Goal: Task Accomplishment & Management: Manage account settings

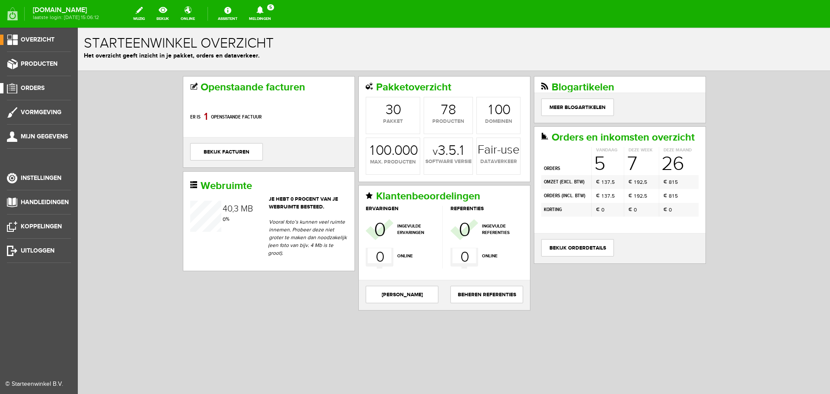
click at [34, 85] on span "Orders" at bounding box center [33, 87] width 24 height 7
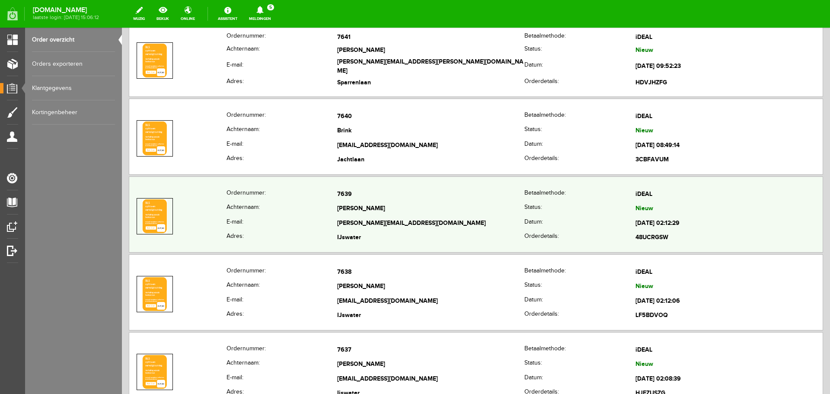
scroll to position [130, 0]
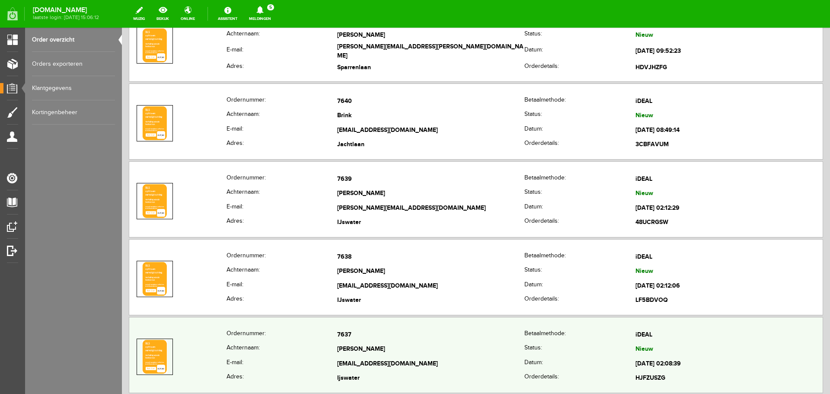
click at [453, 340] on td "7637" at bounding box center [430, 334] width 187 height 15
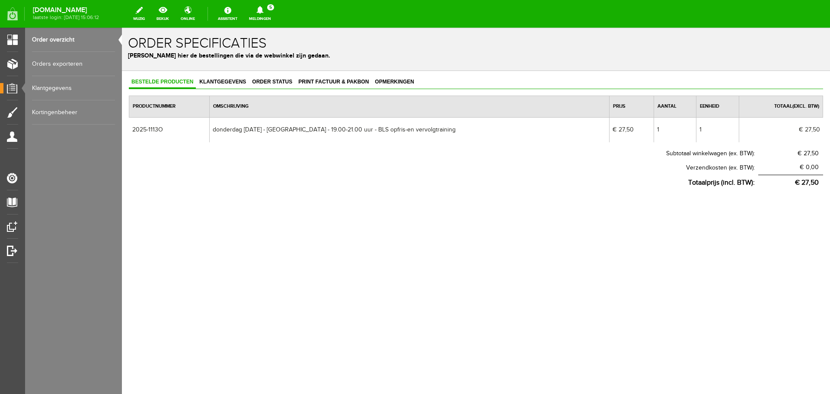
scroll to position [0, 0]
click at [230, 79] on span "Klantgegevens" at bounding box center [223, 82] width 52 height 6
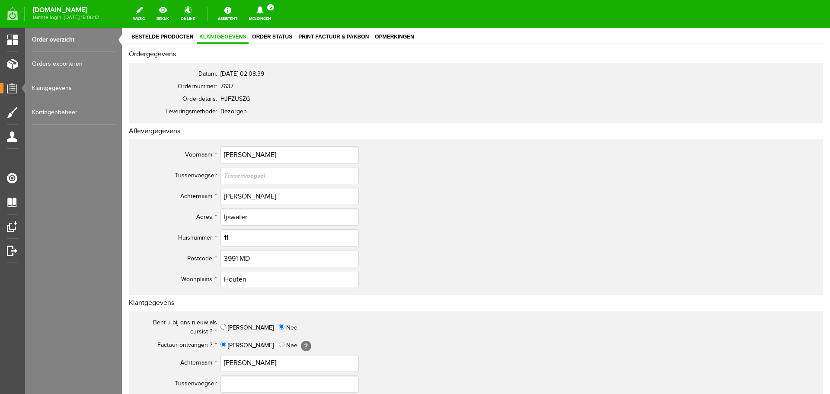
scroll to position [86, 0]
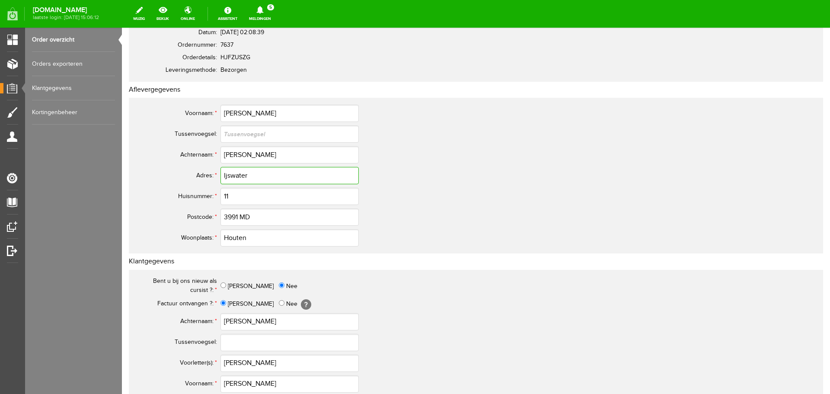
click at [226, 178] on input "Ijswater" at bounding box center [289, 175] width 138 height 17
drag, startPoint x: 263, startPoint y: 177, endPoint x: 177, endPoint y: 178, distance: 85.5
click at [177, 178] on tr "Adres: * IJswater" at bounding box center [341, 175] width 415 height 21
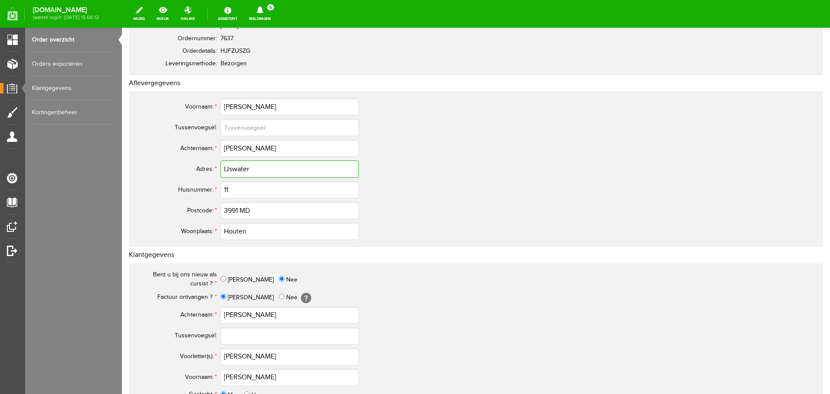
scroll to position [259, 0]
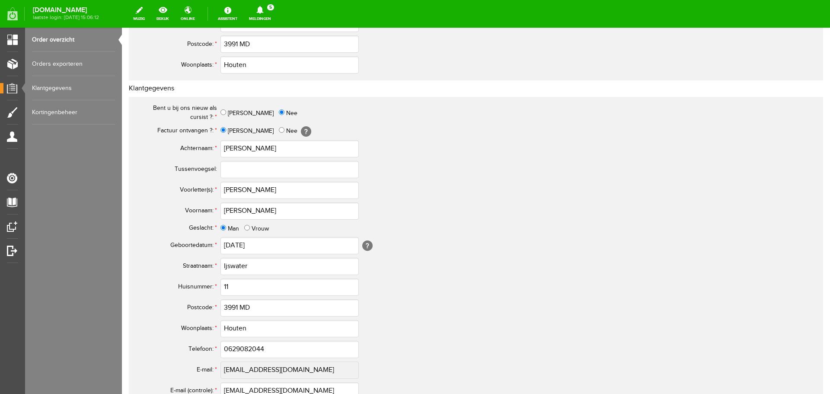
type input "IJswater"
drag, startPoint x: 253, startPoint y: 264, endPoint x: 202, endPoint y: 265, distance: 51.4
click at [202, 265] on tr "Straatnaam: * Ijswater" at bounding box center [341, 266] width 415 height 21
paste input "J"
type input "IJswater"
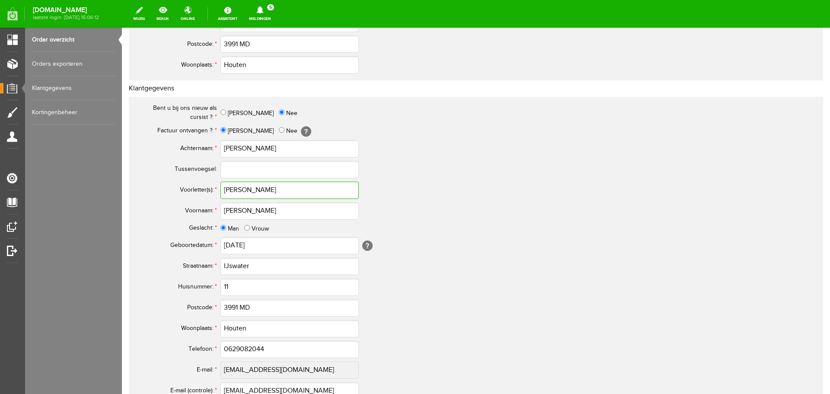
click at [231, 189] on input "[PERSON_NAME]" at bounding box center [289, 189] width 138 height 17
click at [254, 192] on input "[PERSON_NAME]" at bounding box center [289, 189] width 138 height 17
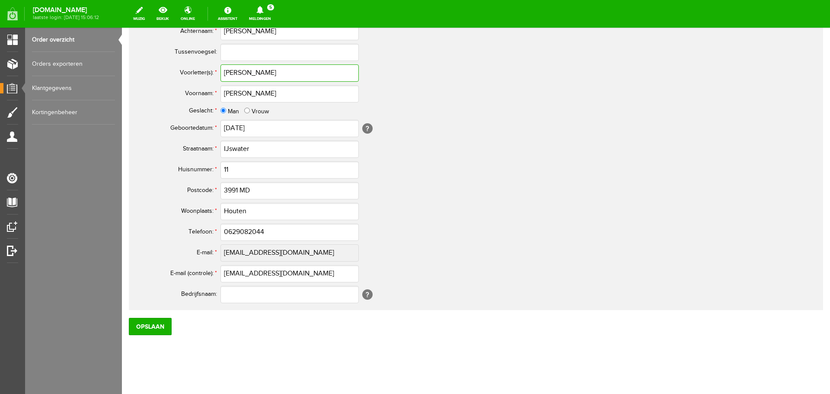
scroll to position [382, 0]
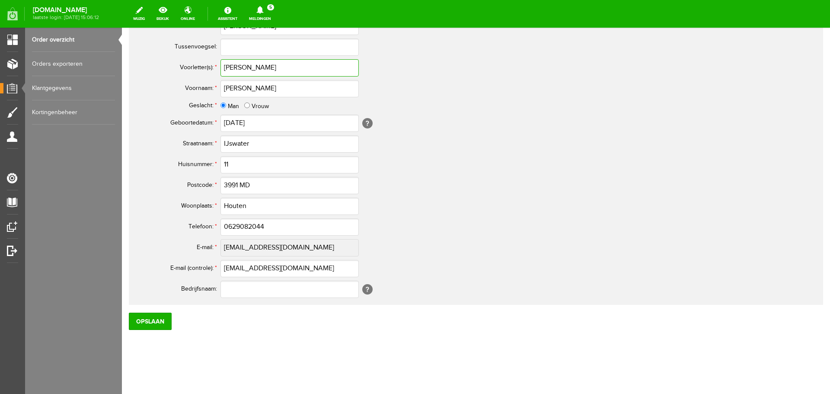
type input "[PERSON_NAME]"
click at [233, 227] on input "0629082044" at bounding box center [289, 226] width 138 height 17
type input "06-29082044"
click at [143, 319] on input "Opslaan" at bounding box center [150, 320] width 43 height 17
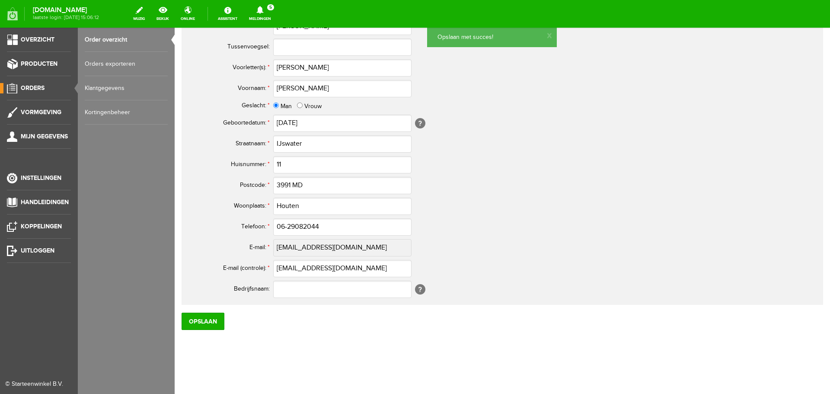
click at [38, 86] on span "Orders" at bounding box center [33, 87] width 24 height 7
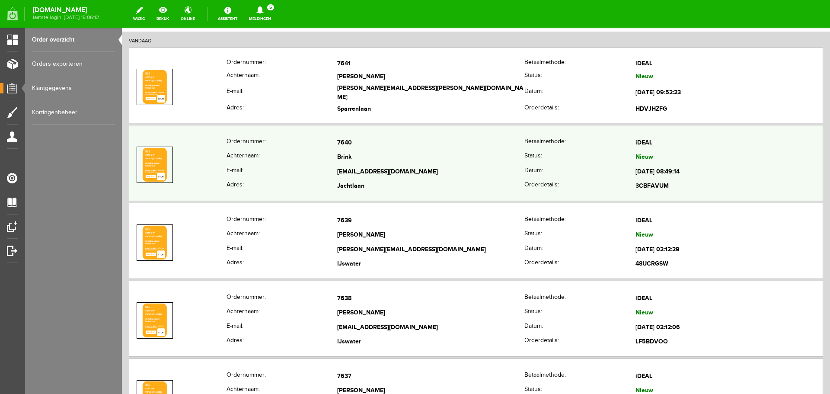
scroll to position [216, 0]
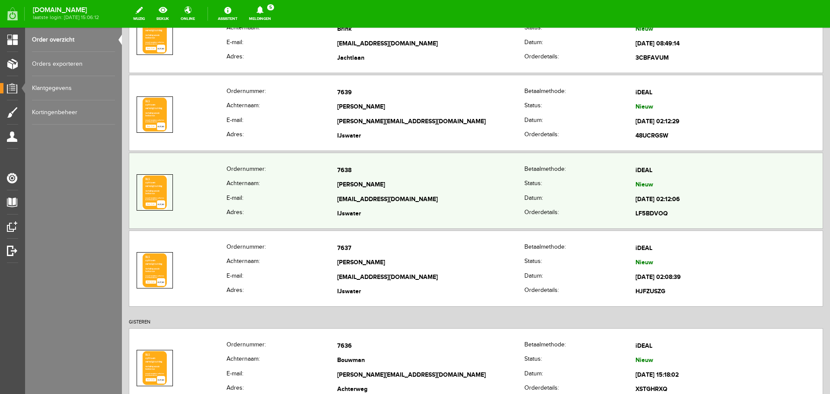
click at [329, 181] on th "Achternaam:" at bounding box center [281, 185] width 111 height 15
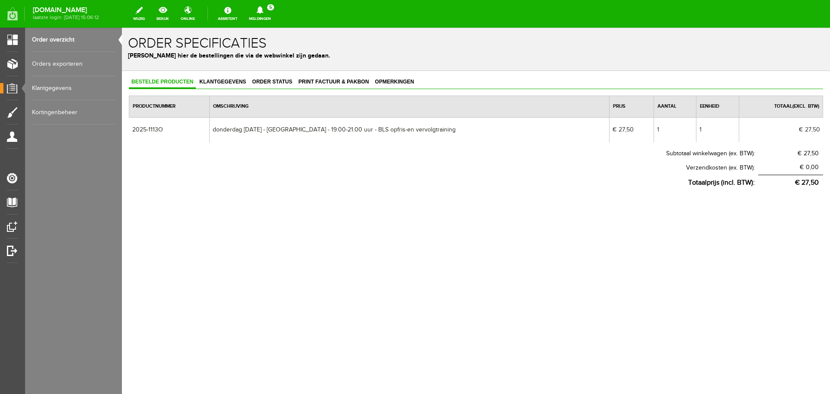
scroll to position [0, 0]
click at [232, 81] on span "Klantgegevens" at bounding box center [223, 82] width 52 height 6
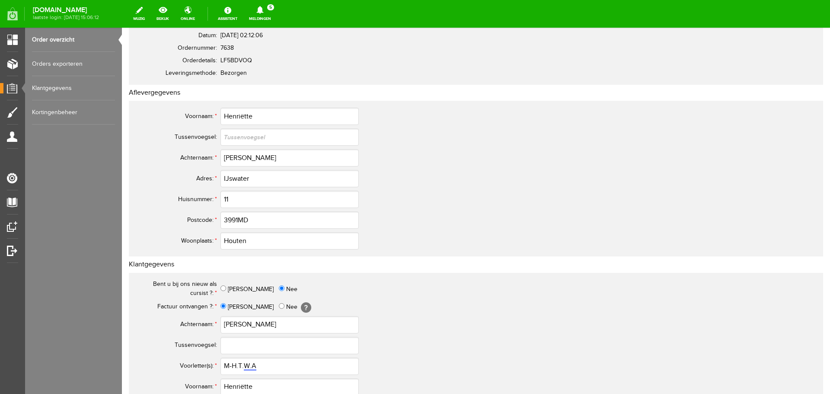
scroll to position [86, 0]
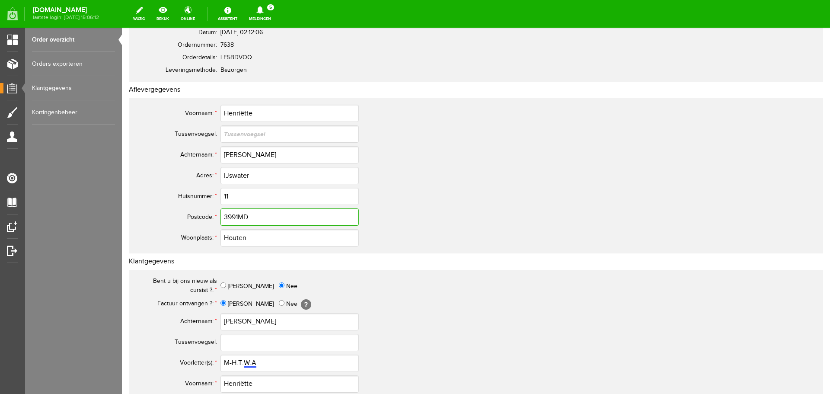
click at [239, 214] on input "3991MD" at bounding box center [289, 216] width 138 height 17
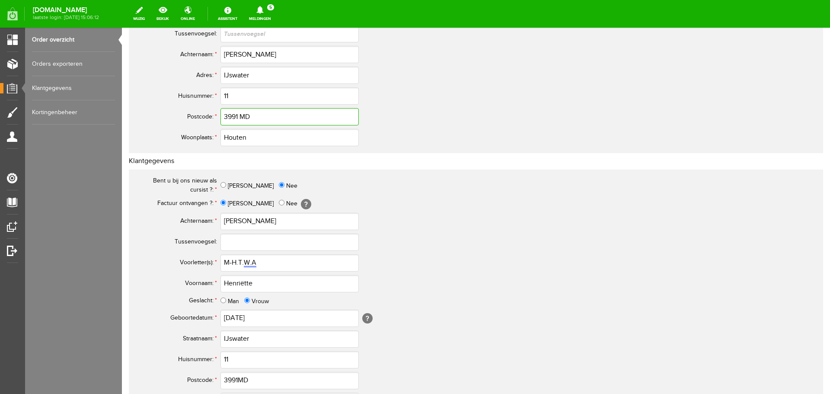
scroll to position [346, 0]
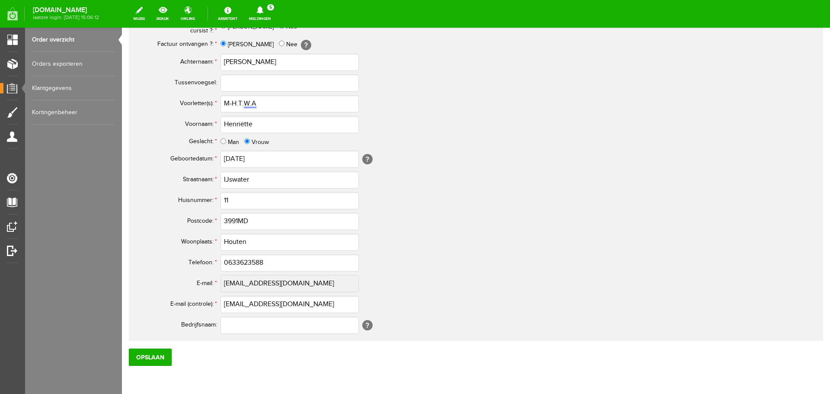
type input "3991 MD"
click at [238, 218] on input "3991MD" at bounding box center [289, 221] width 138 height 17
type input "3991 MD"
click at [231, 261] on input "0633623588" at bounding box center [289, 262] width 138 height 17
type input "06-33623588"
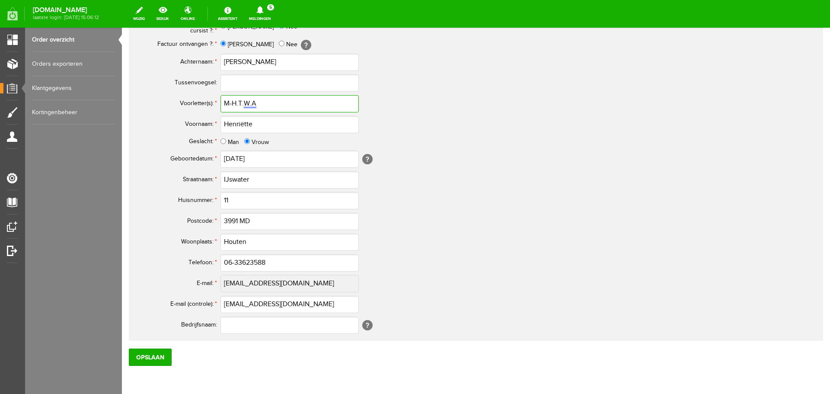
click at [267, 105] on input "M-H.T.W.A" at bounding box center [289, 103] width 138 height 17
type input "M-H.T.W.A."
click at [441, 135] on td "Man Vrouw" at bounding box center [384, 142] width 328 height 14
click at [153, 359] on input "Opslaan" at bounding box center [150, 356] width 43 height 17
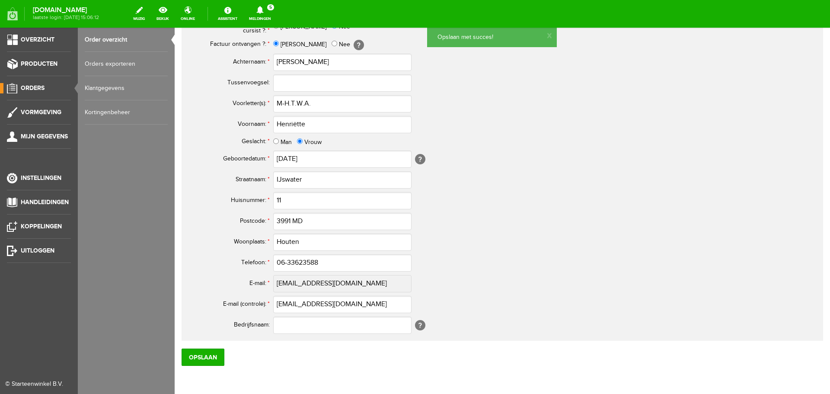
click at [35, 89] on span "Orders" at bounding box center [33, 87] width 24 height 7
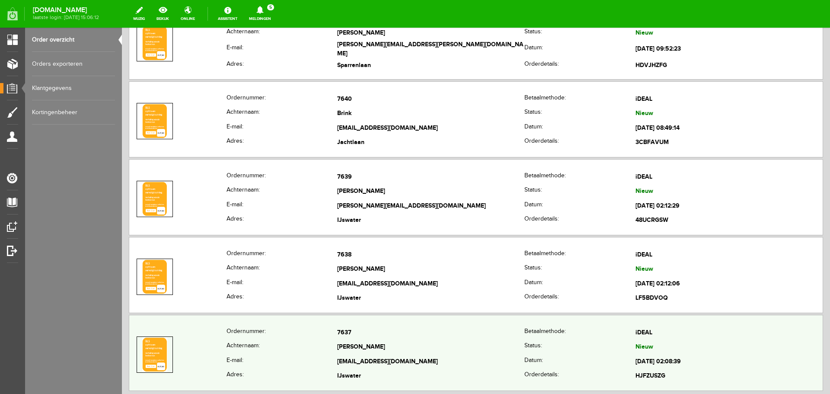
scroll to position [173, 0]
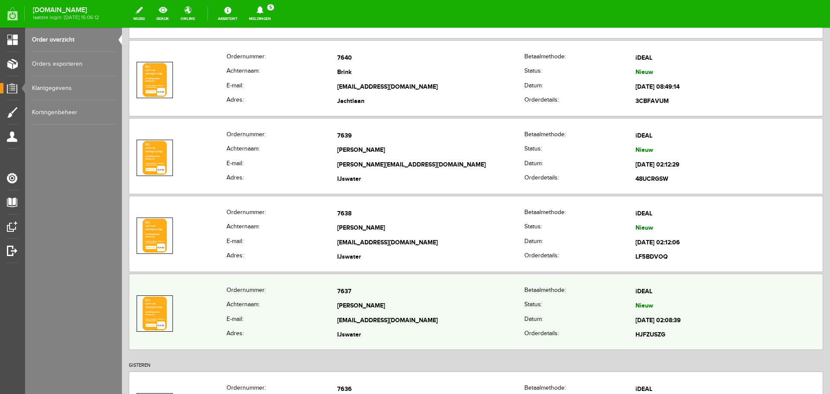
click at [407, 311] on td "[PERSON_NAME]" at bounding box center [430, 306] width 187 height 15
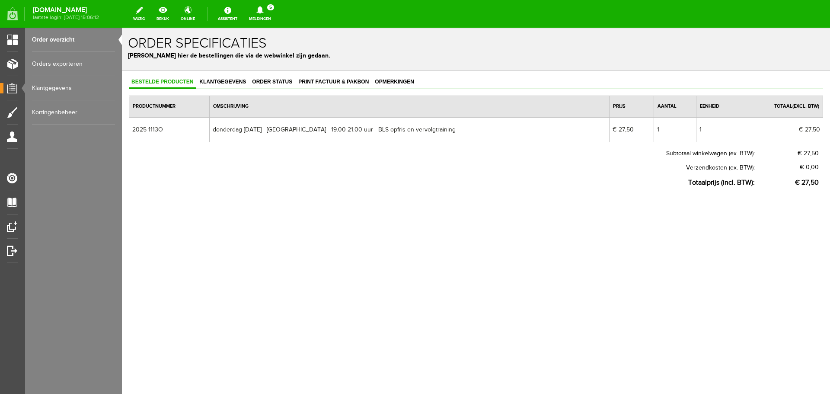
scroll to position [0, 0]
click at [237, 82] on span "Klantgegevens" at bounding box center [223, 82] width 52 height 6
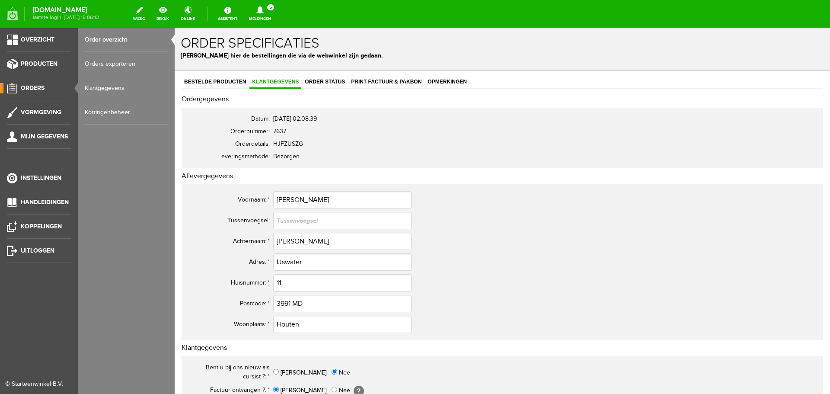
click at [113, 39] on link "Order overzicht" at bounding box center [126, 40] width 83 height 24
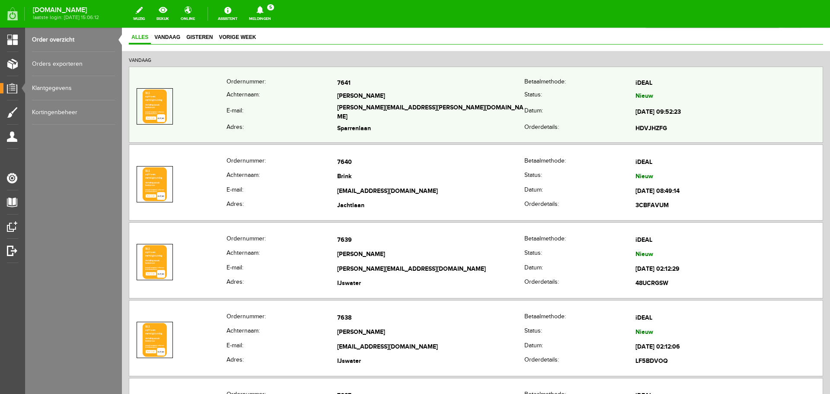
scroll to position [86, 0]
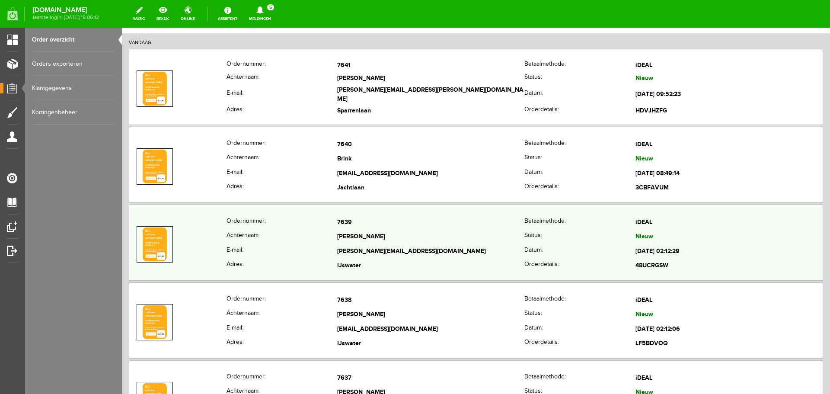
click at [420, 239] on td "[PERSON_NAME]" at bounding box center [430, 237] width 187 height 15
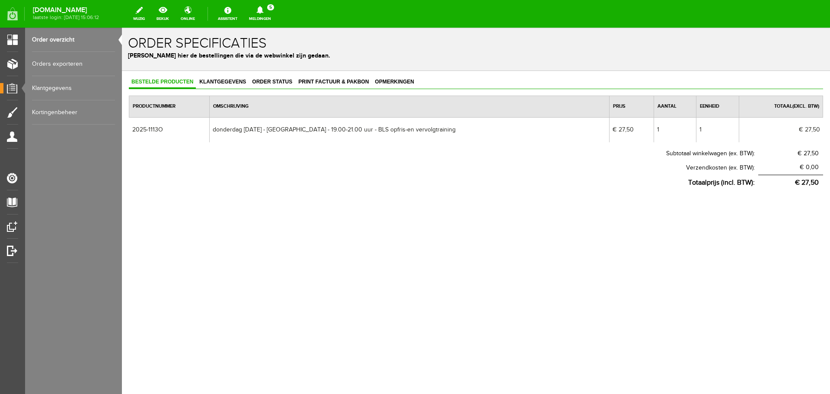
scroll to position [0, 0]
click at [228, 83] on span "Klantgegevens" at bounding box center [223, 82] width 52 height 6
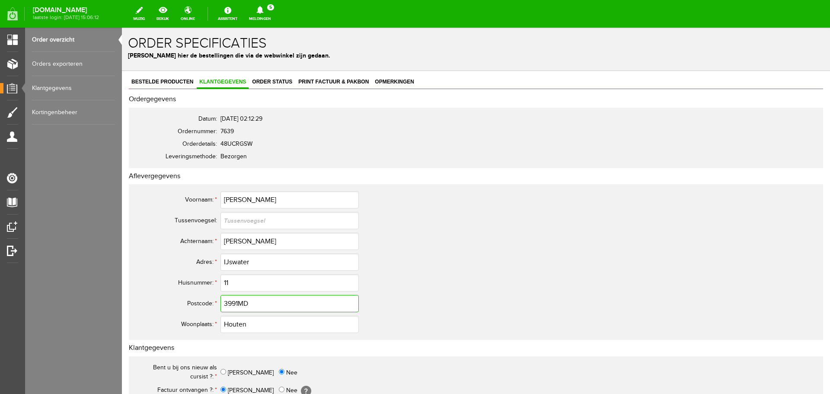
click at [240, 304] on input "3991MD" at bounding box center [289, 303] width 138 height 17
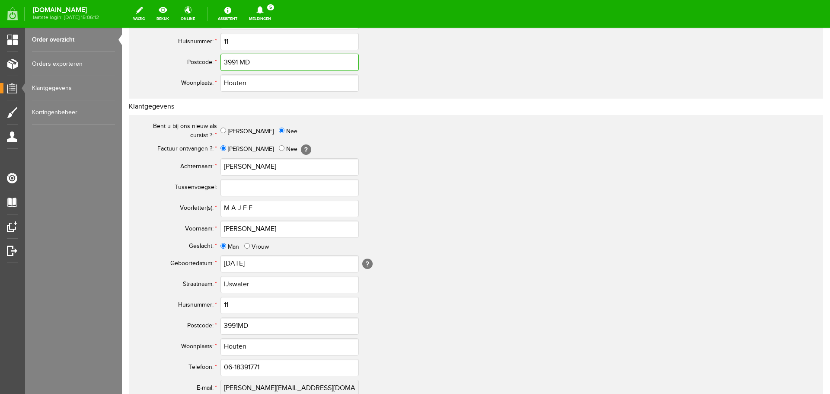
scroll to position [259, 0]
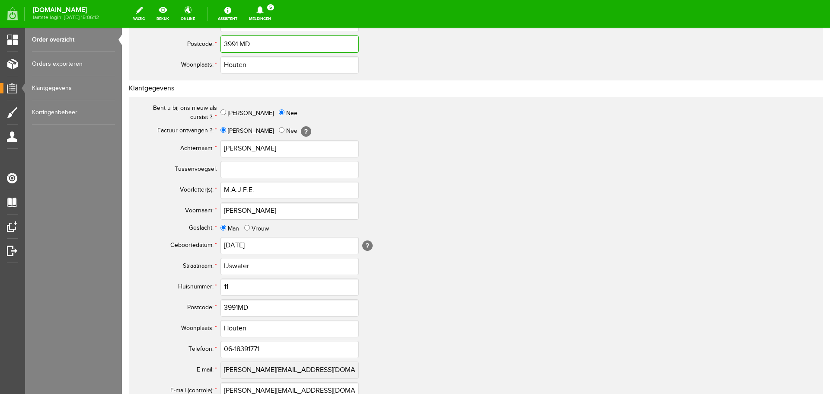
type input "3991 MD"
click at [238, 305] on input "3991MD" at bounding box center [289, 307] width 138 height 17
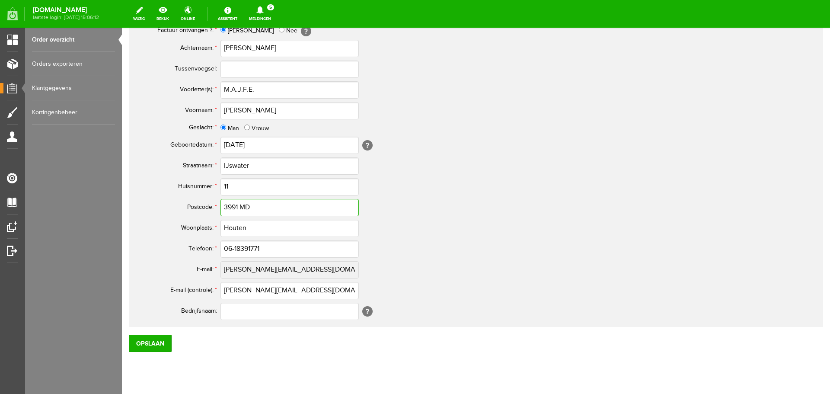
scroll to position [382, 0]
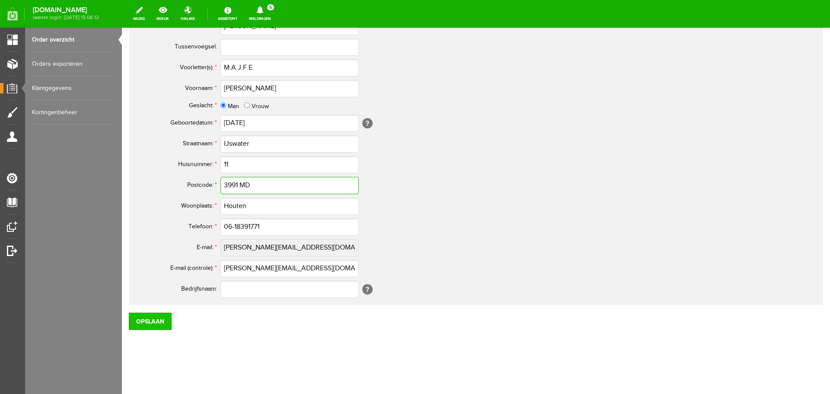
type input "3991 MD"
click at [151, 323] on input "Opslaan" at bounding box center [150, 320] width 43 height 17
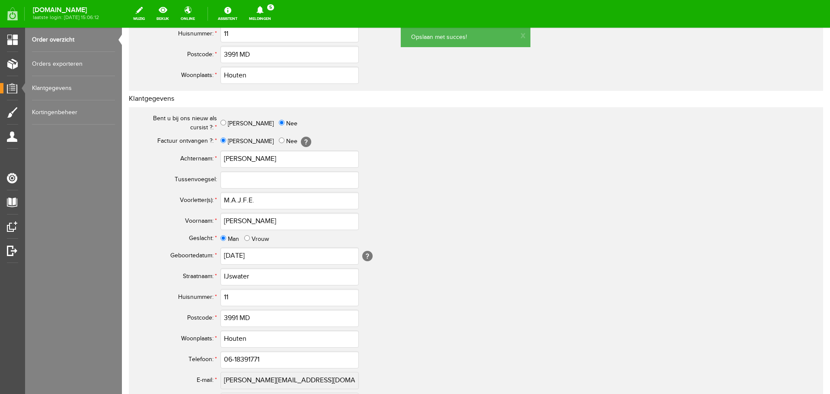
scroll to position [122, 0]
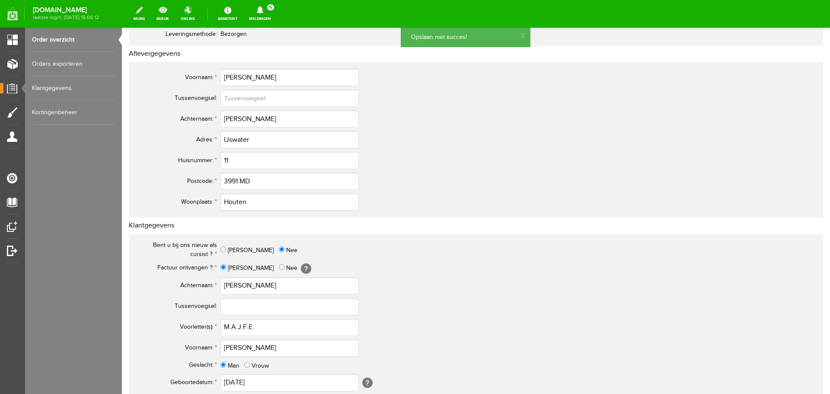
click at [48, 41] on link "Order overzicht" at bounding box center [73, 40] width 83 height 24
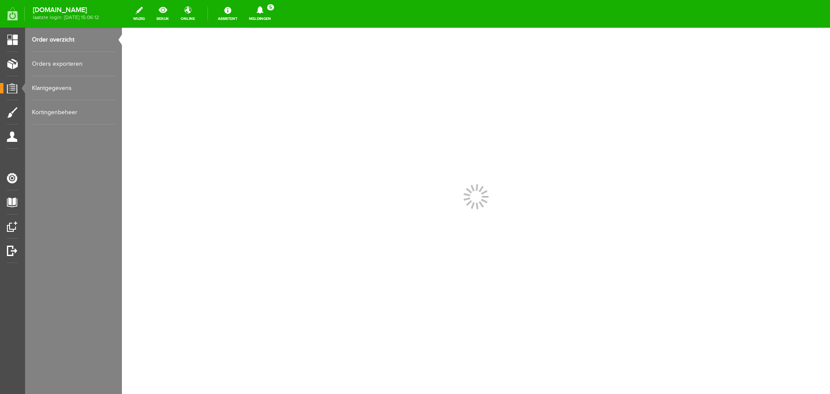
scroll to position [0, 0]
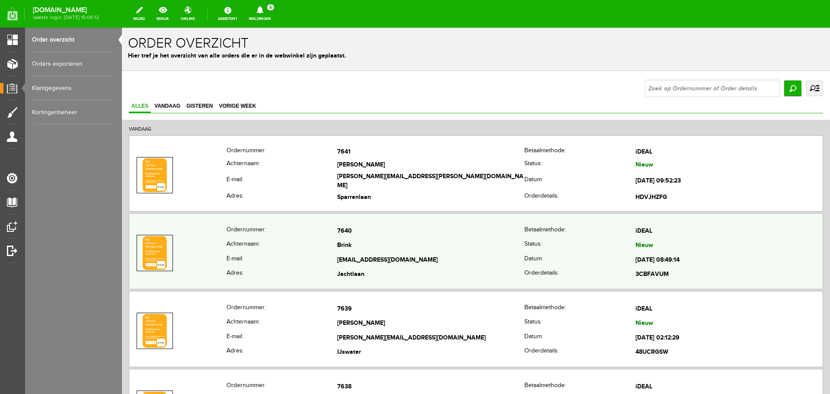
click at [377, 263] on td "[EMAIL_ADDRESS][DOMAIN_NAME]" at bounding box center [430, 260] width 187 height 15
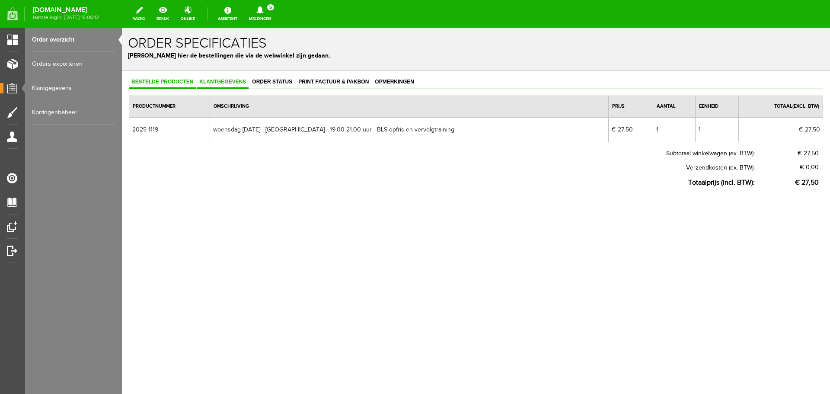
click at [215, 83] on span "Klantgegevens" at bounding box center [223, 82] width 52 height 6
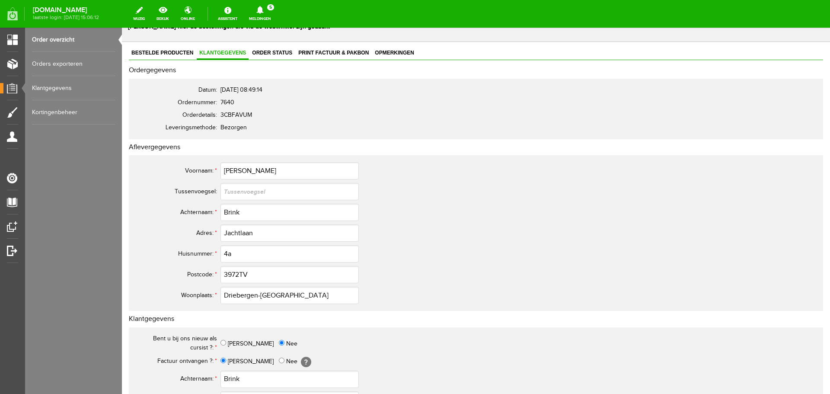
scroll to position [86, 0]
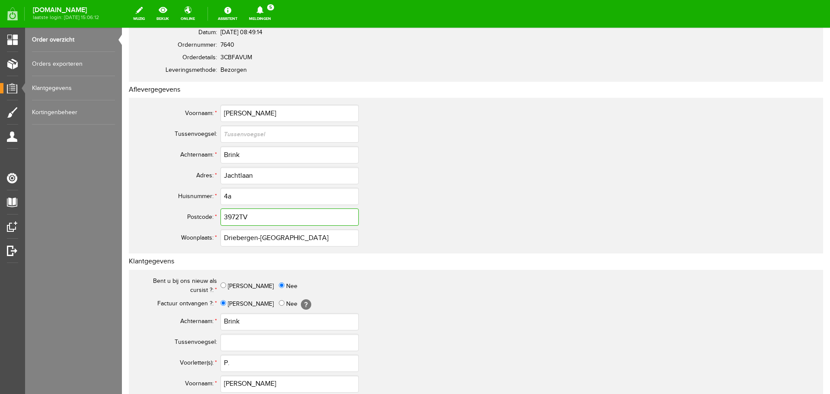
click at [239, 216] on input "3972TV" at bounding box center [289, 216] width 138 height 17
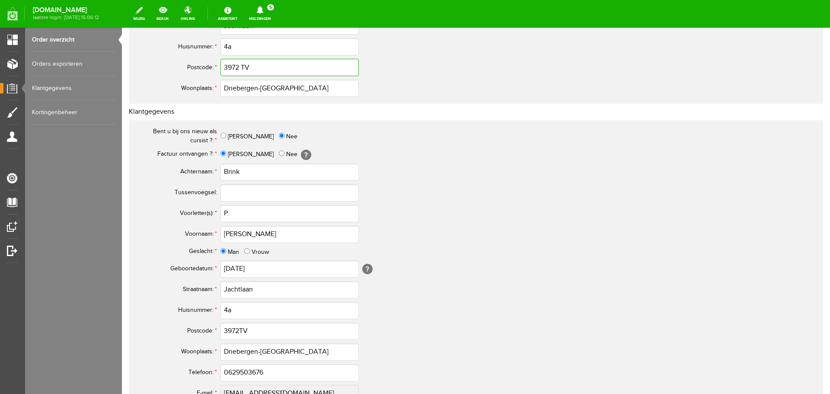
scroll to position [259, 0]
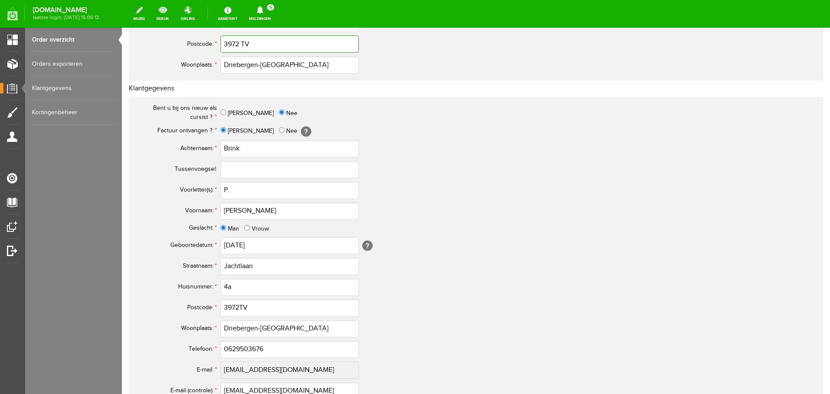
type input "3972 TV"
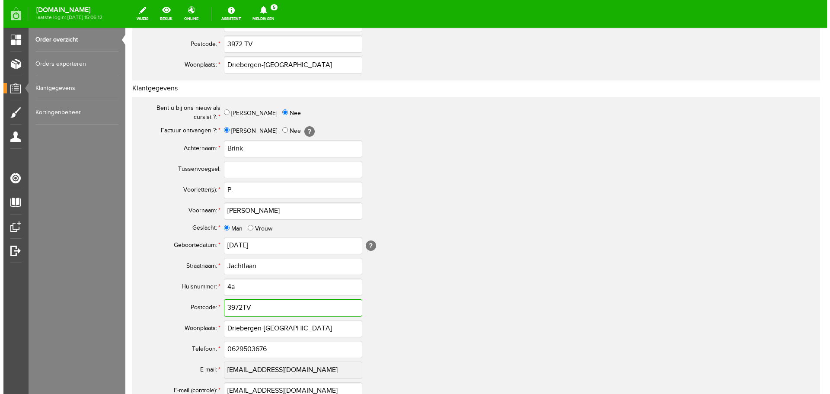
click at [241, 303] on input "3972TV" at bounding box center [292, 307] width 138 height 17
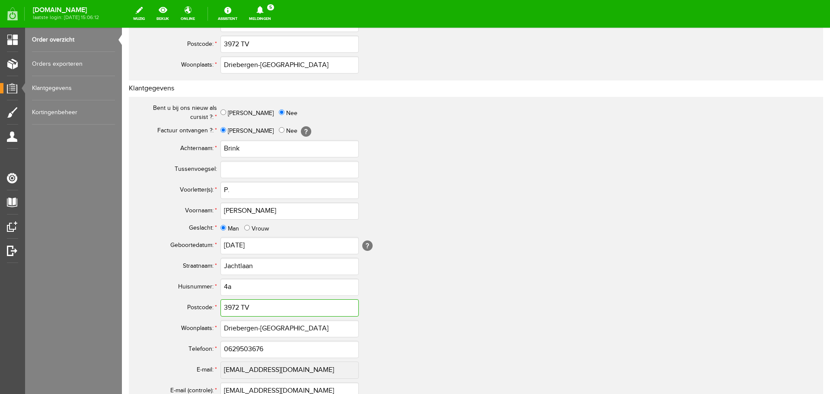
scroll to position [382, 0]
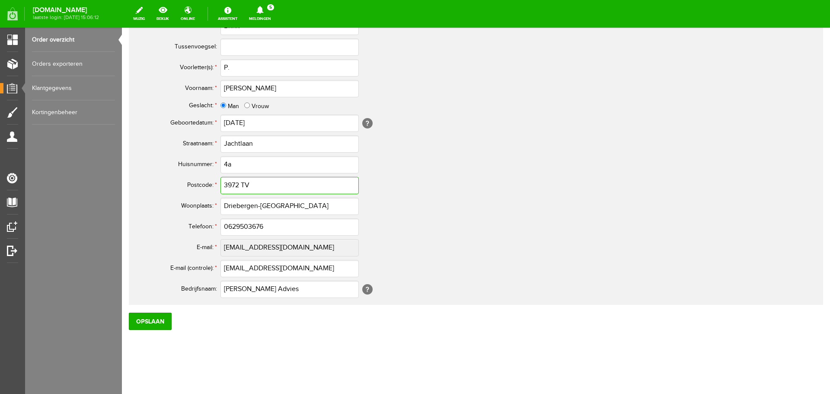
type input "3972 TV"
click at [232, 226] on input "0629503676" at bounding box center [289, 226] width 138 height 17
type input "06-29503676"
click at [151, 323] on input "Opslaan" at bounding box center [150, 320] width 43 height 17
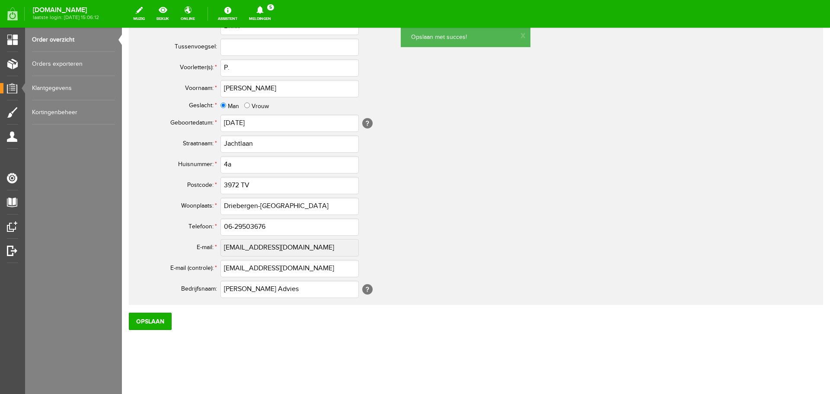
click at [58, 39] on link "Order overzicht" at bounding box center [73, 40] width 83 height 24
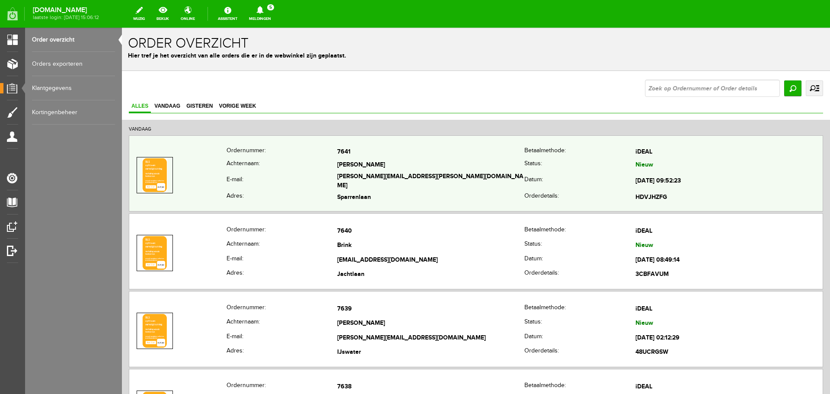
click at [323, 171] on th "Achternaam:" at bounding box center [281, 165] width 111 height 13
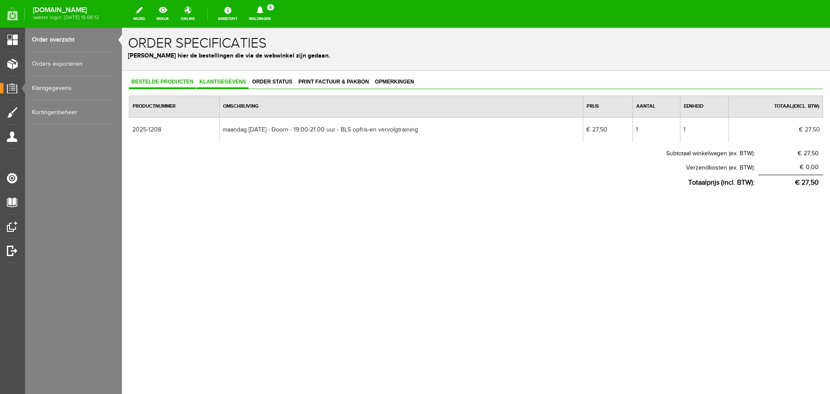
click at [240, 82] on span "Klantgegevens" at bounding box center [223, 82] width 52 height 6
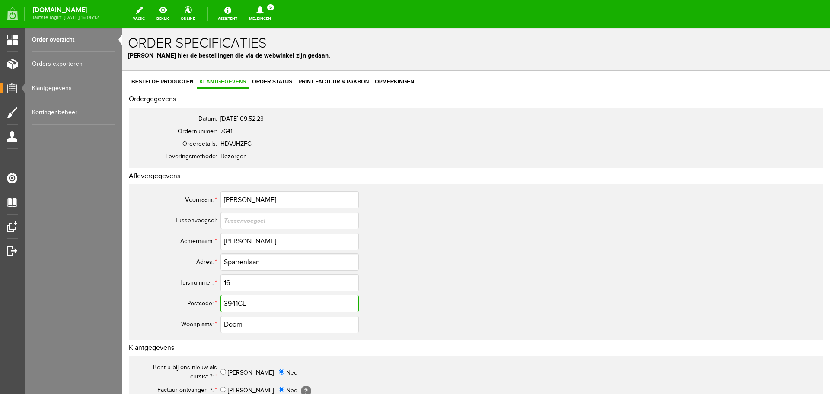
drag, startPoint x: 236, startPoint y: 305, endPoint x: 252, endPoint y: 305, distance: 16.4
click at [236, 305] on input "3941GL" at bounding box center [289, 303] width 138 height 17
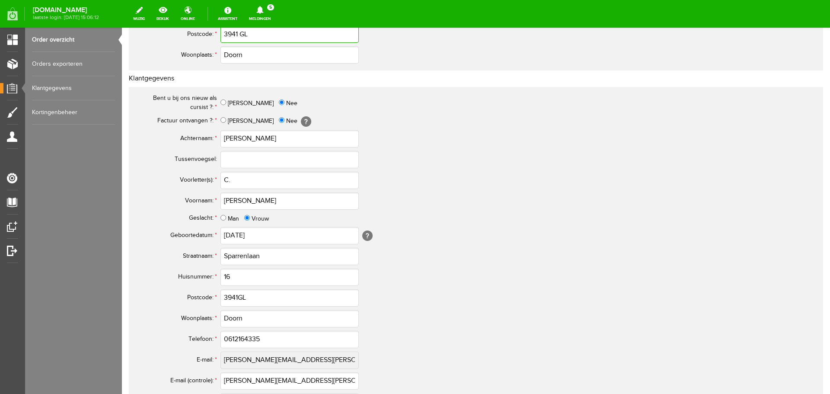
scroll to position [302, 0]
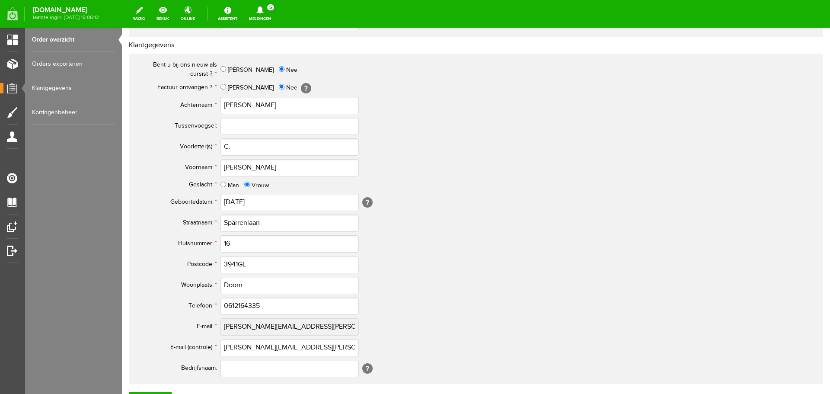
type input "3941 GL"
click at [238, 264] on input "3941GL" at bounding box center [289, 264] width 138 height 17
type input "3941 GL"
click at [233, 305] on input "0612164335" at bounding box center [289, 305] width 138 height 17
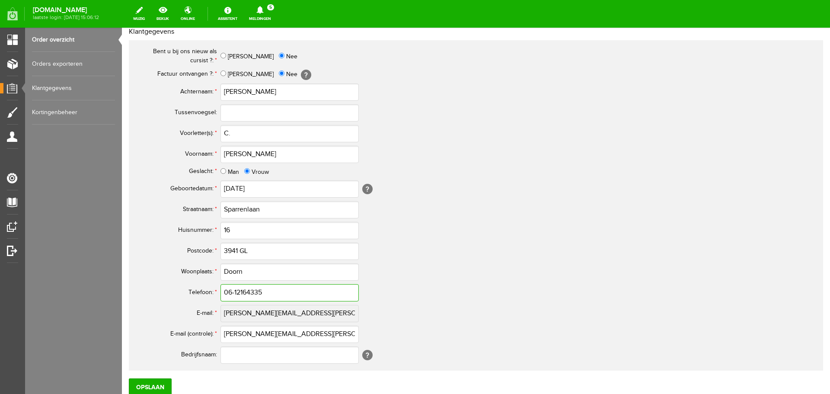
scroll to position [382, 0]
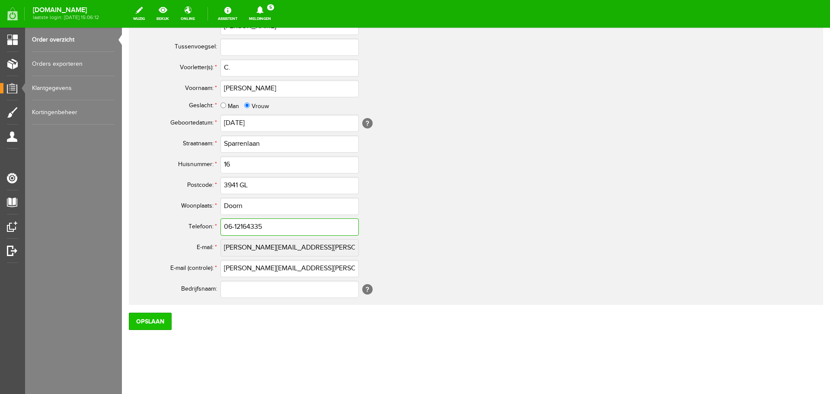
type input "06-12164335"
click at [164, 321] on input "Opslaan" at bounding box center [150, 320] width 43 height 17
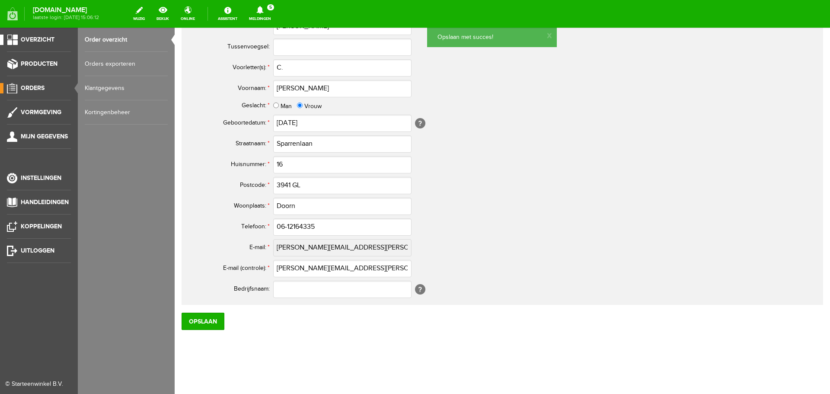
click at [38, 40] on span "Overzicht" at bounding box center [38, 39] width 34 height 7
